Goal: Task Accomplishment & Management: Manage account settings

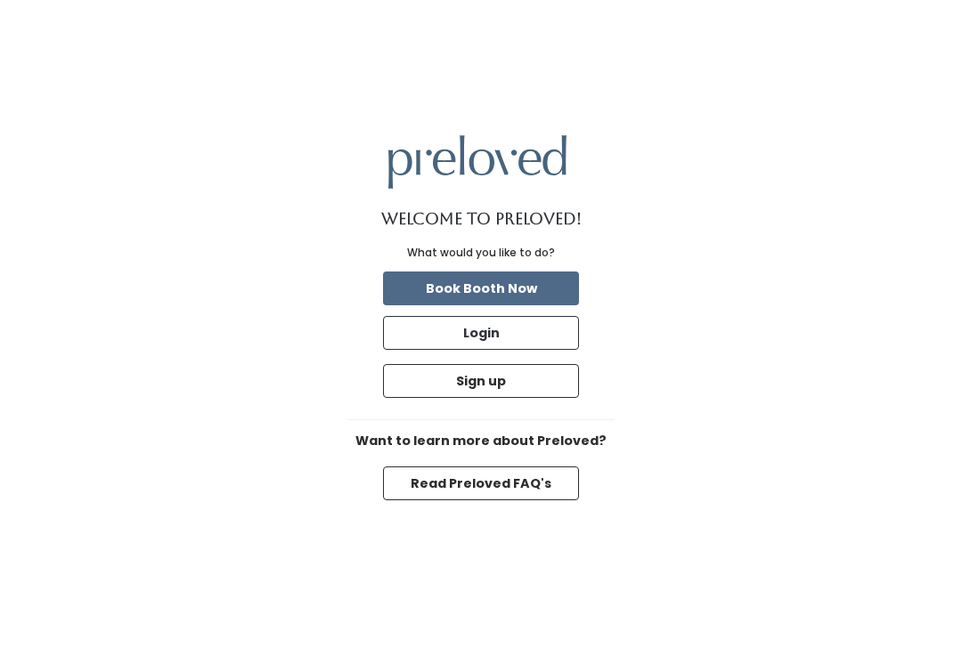
click at [518, 344] on button "Login" at bounding box center [481, 333] width 196 height 34
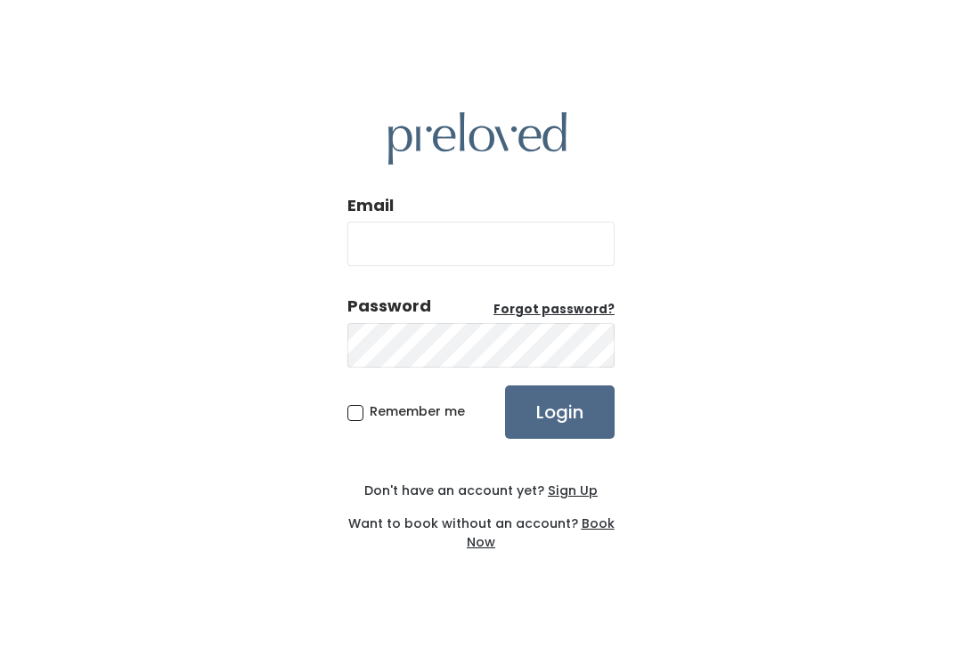
click at [534, 254] on input "Email" at bounding box center [480, 244] width 267 height 45
type input "[DOMAIN_NAME][EMAIL_ADDRESS][DOMAIN_NAME]"
click at [559, 431] on input "Login" at bounding box center [560, 412] width 110 height 53
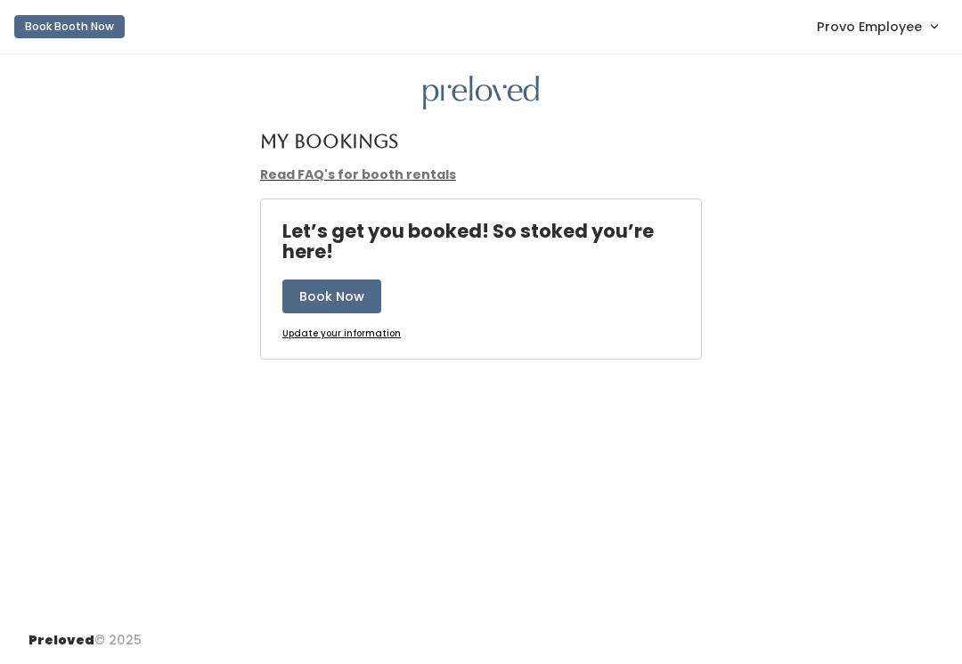
click at [854, 37] on link "Provo Employee" at bounding box center [877, 26] width 156 height 38
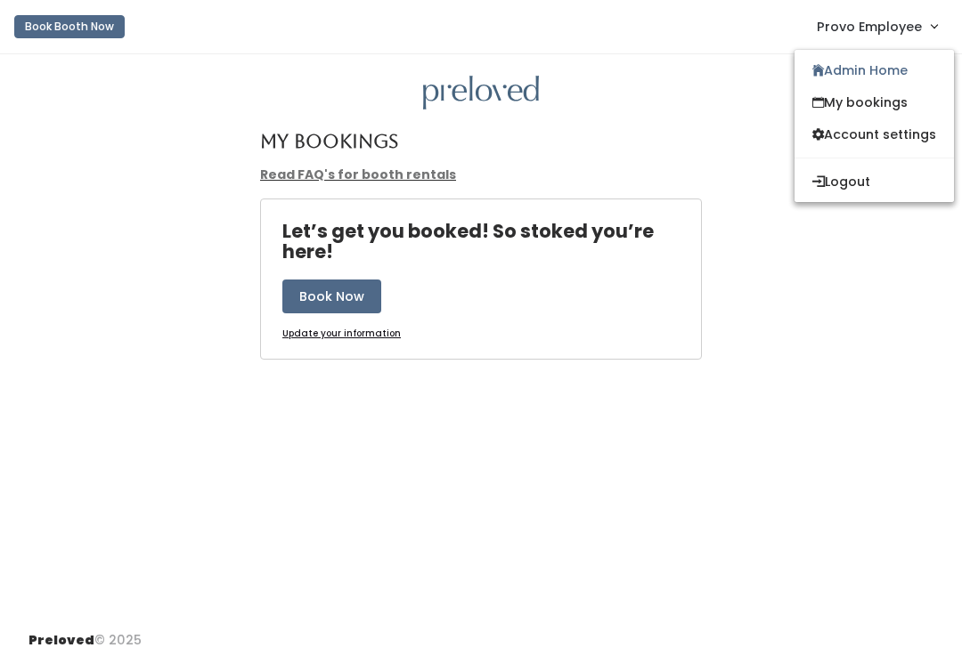
click at [880, 67] on link "Admin Home" at bounding box center [873, 70] width 159 height 32
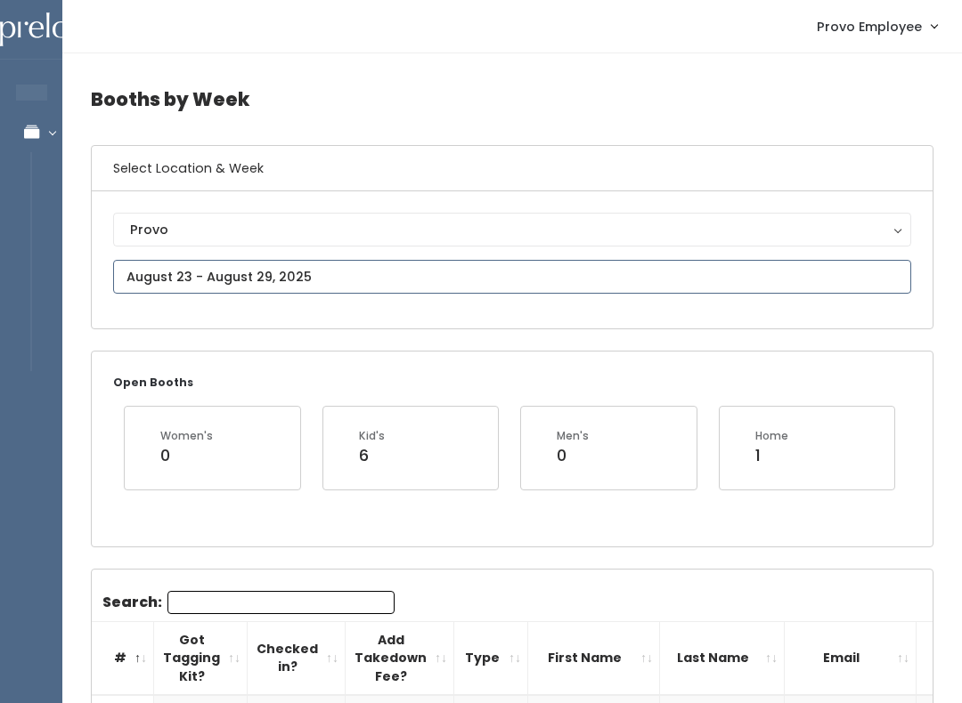
click at [414, 264] on input "text" at bounding box center [512, 277] width 798 height 34
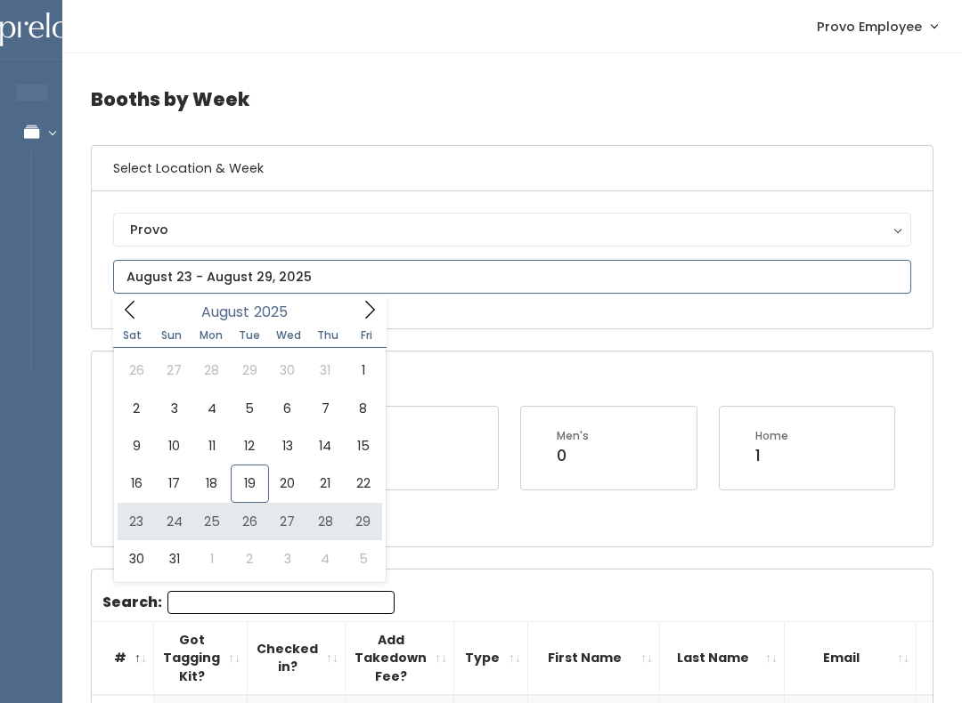
type input "[DATE] to [DATE]"
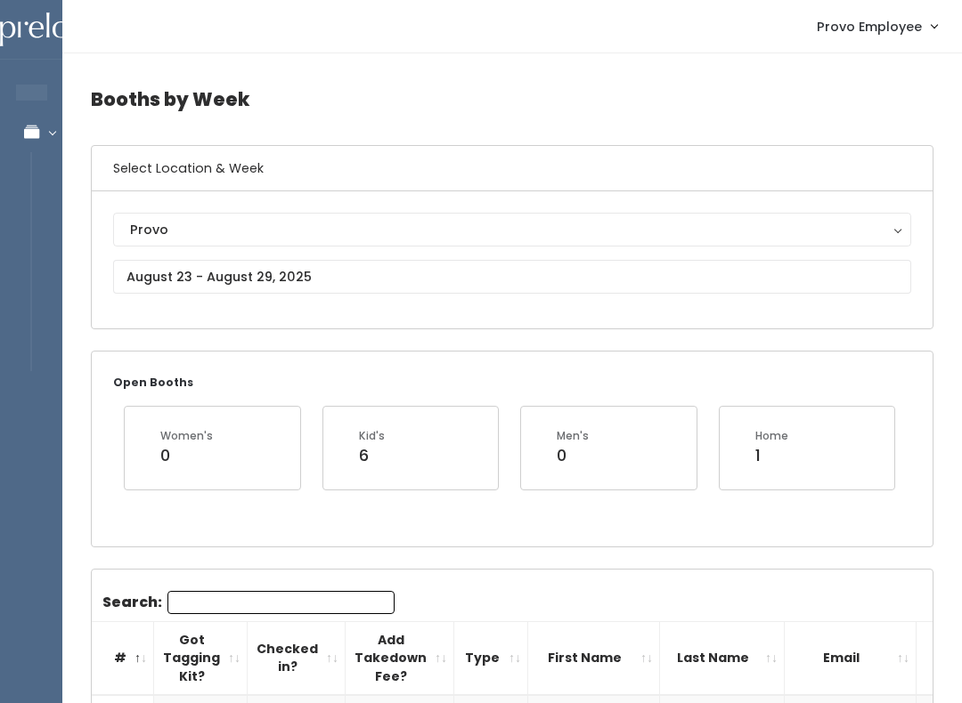
click at [284, 599] on input "Search:" at bounding box center [280, 602] width 227 height 23
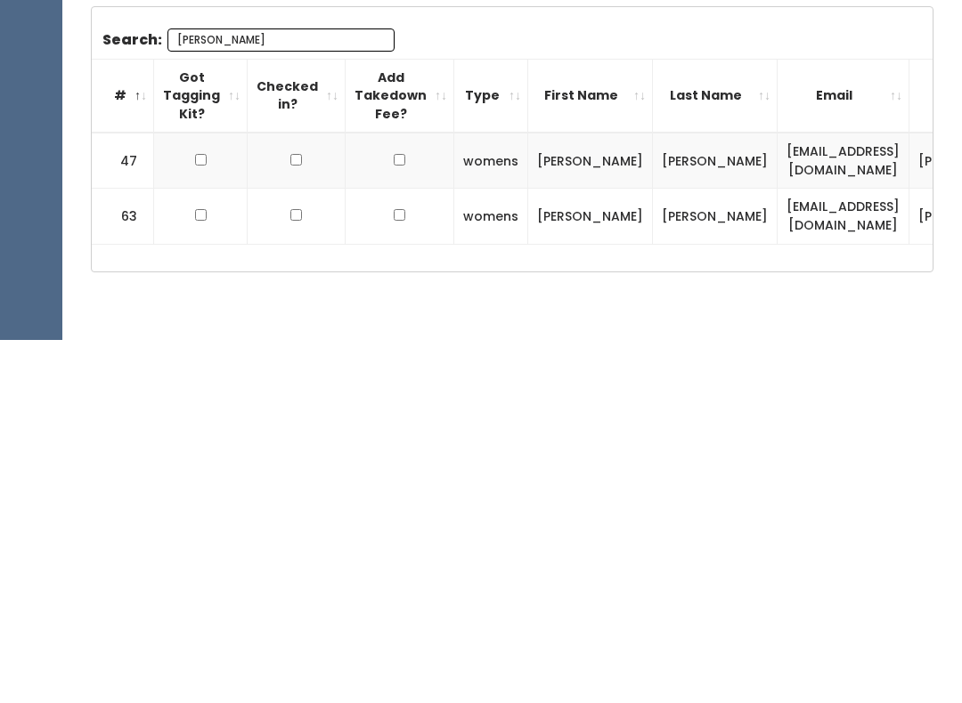
type input "[PERSON_NAME]"
click at [195, 573] on input "checkbox" at bounding box center [201, 579] width 12 height 12
checkbox input "true"
